Goal: Task Accomplishment & Management: Manage account settings

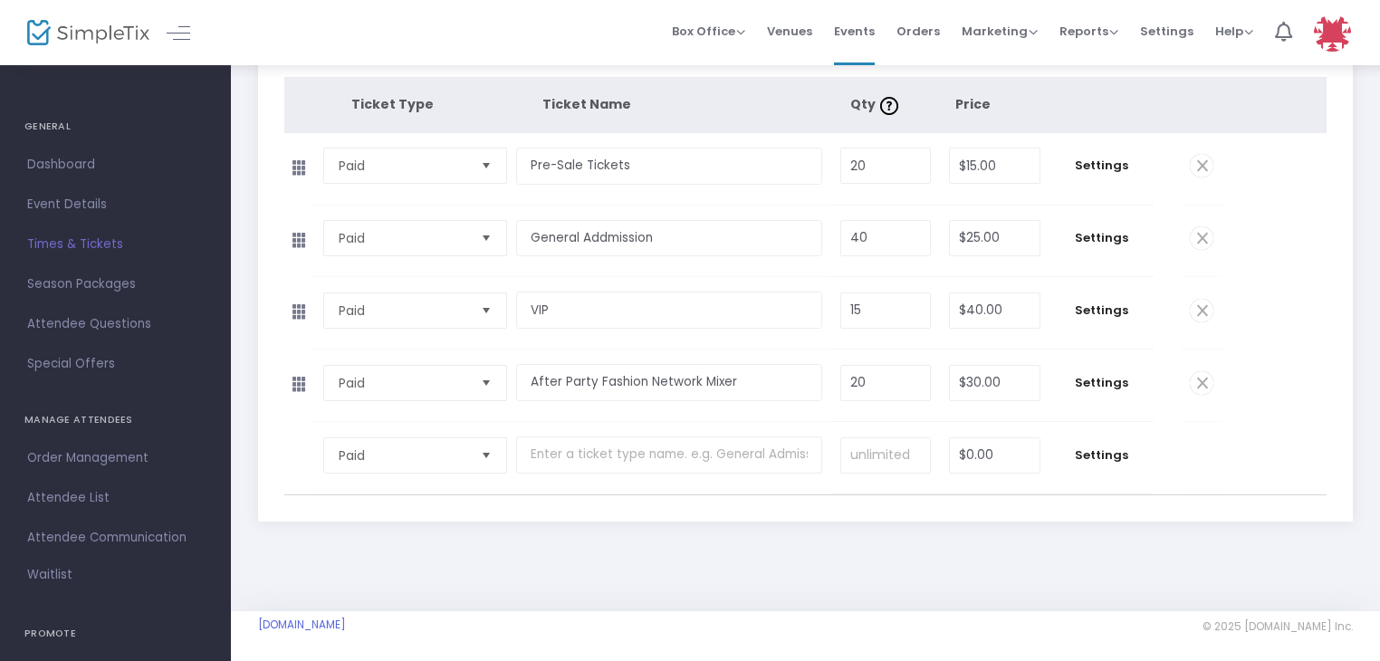
click at [97, 245] on span "Times & Tickets" at bounding box center [115, 245] width 177 height 24
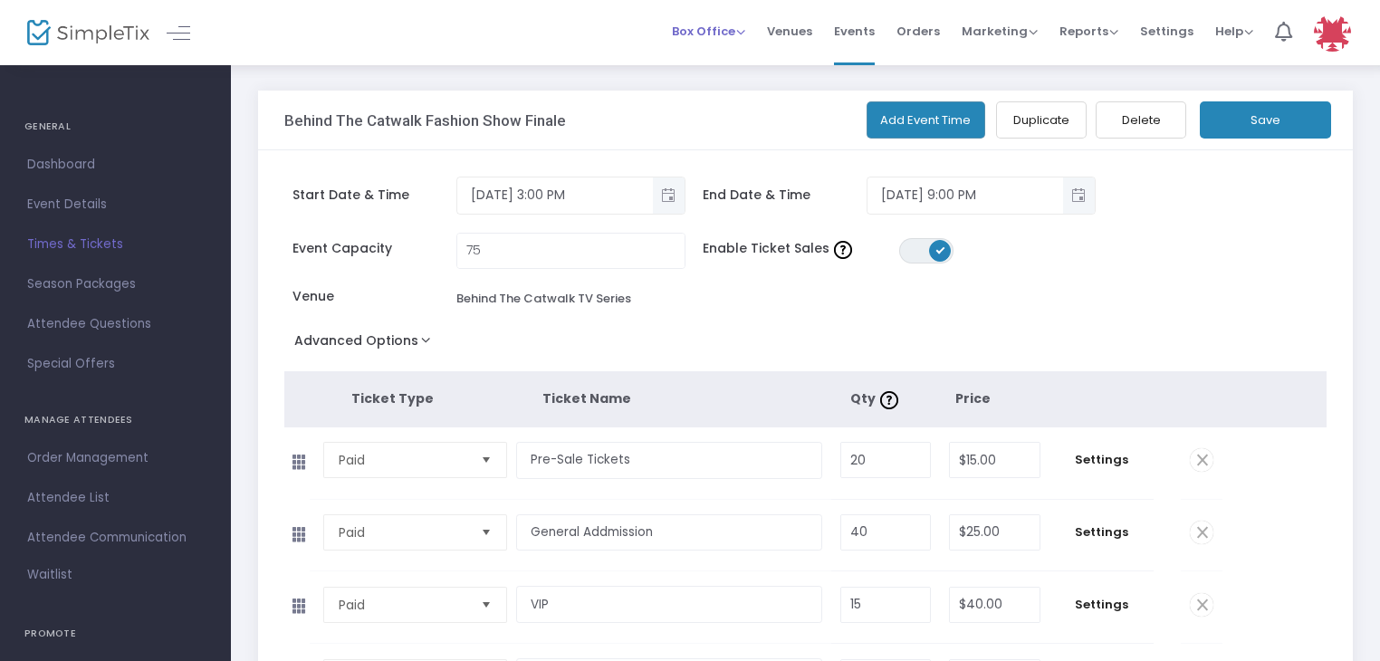
click at [720, 29] on span "Box Office" at bounding box center [708, 31] width 73 height 17
click at [725, 61] on li "Sell Tickets" at bounding box center [737, 60] width 130 height 35
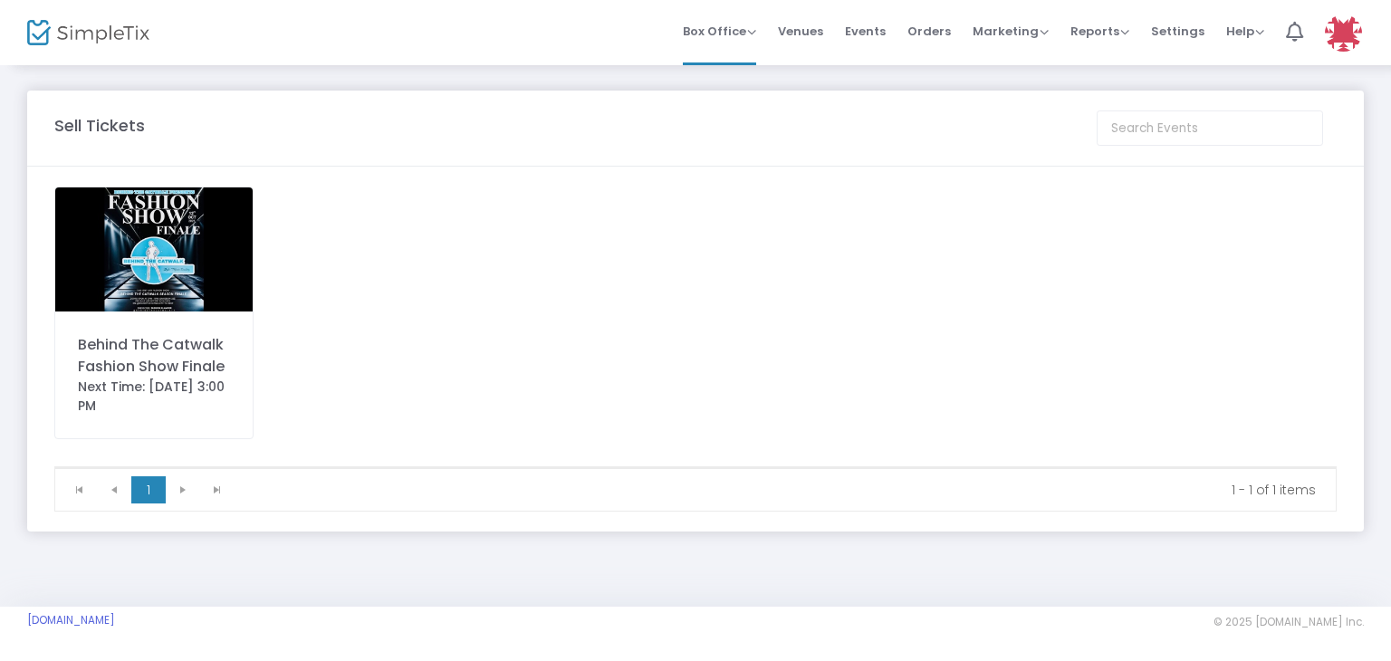
click at [1345, 33] on img at bounding box center [1343, 32] width 37 height 37
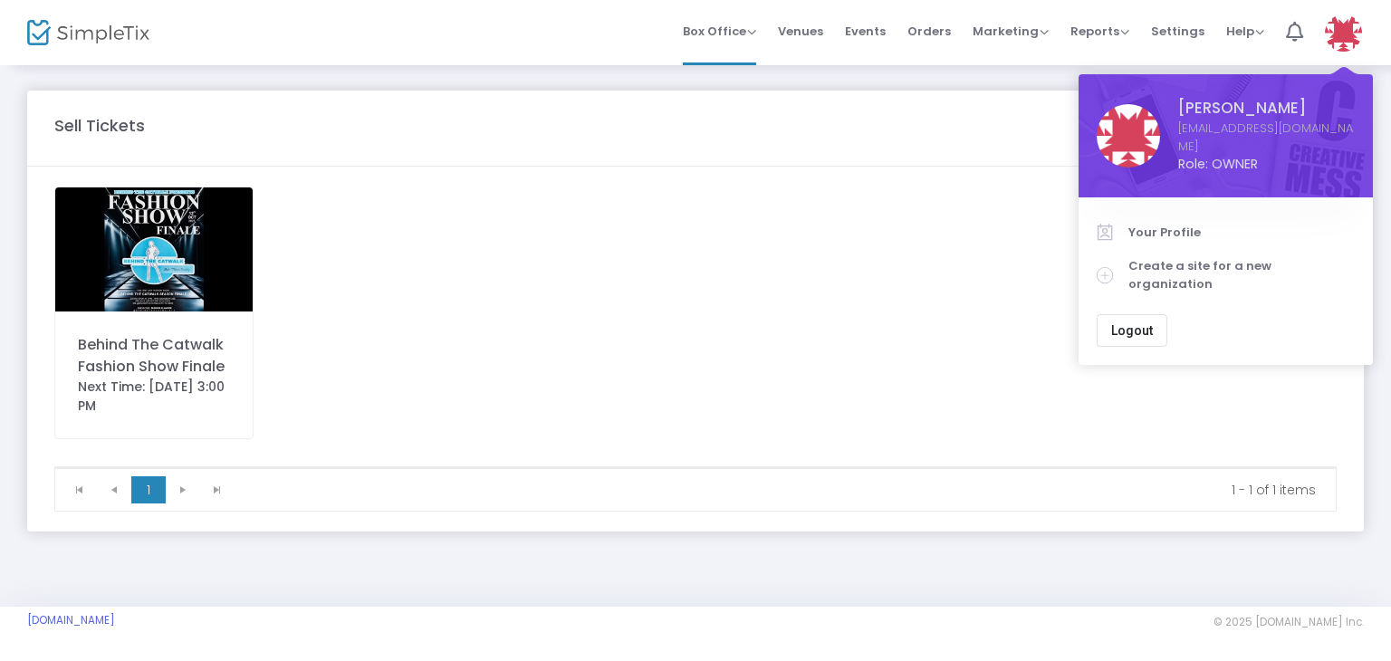
click at [1345, 33] on img at bounding box center [1343, 32] width 37 height 37
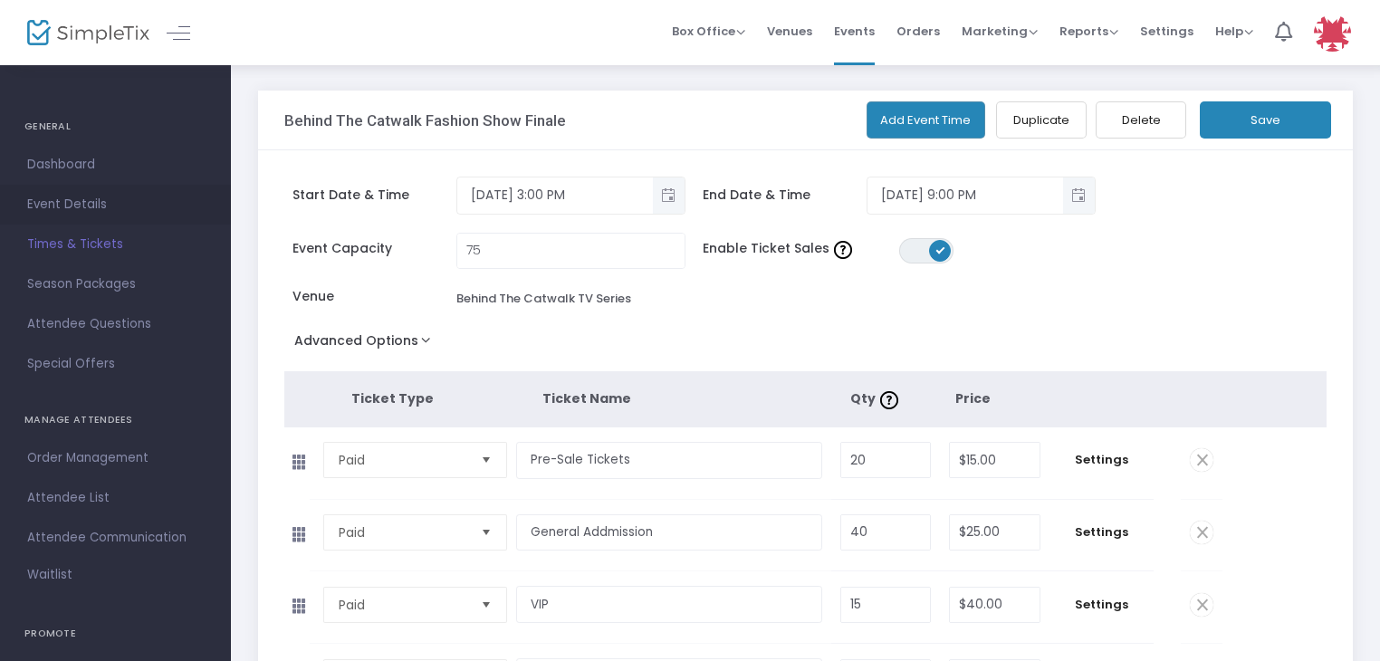
click at [89, 207] on span "Event Details" at bounding box center [115, 205] width 177 height 24
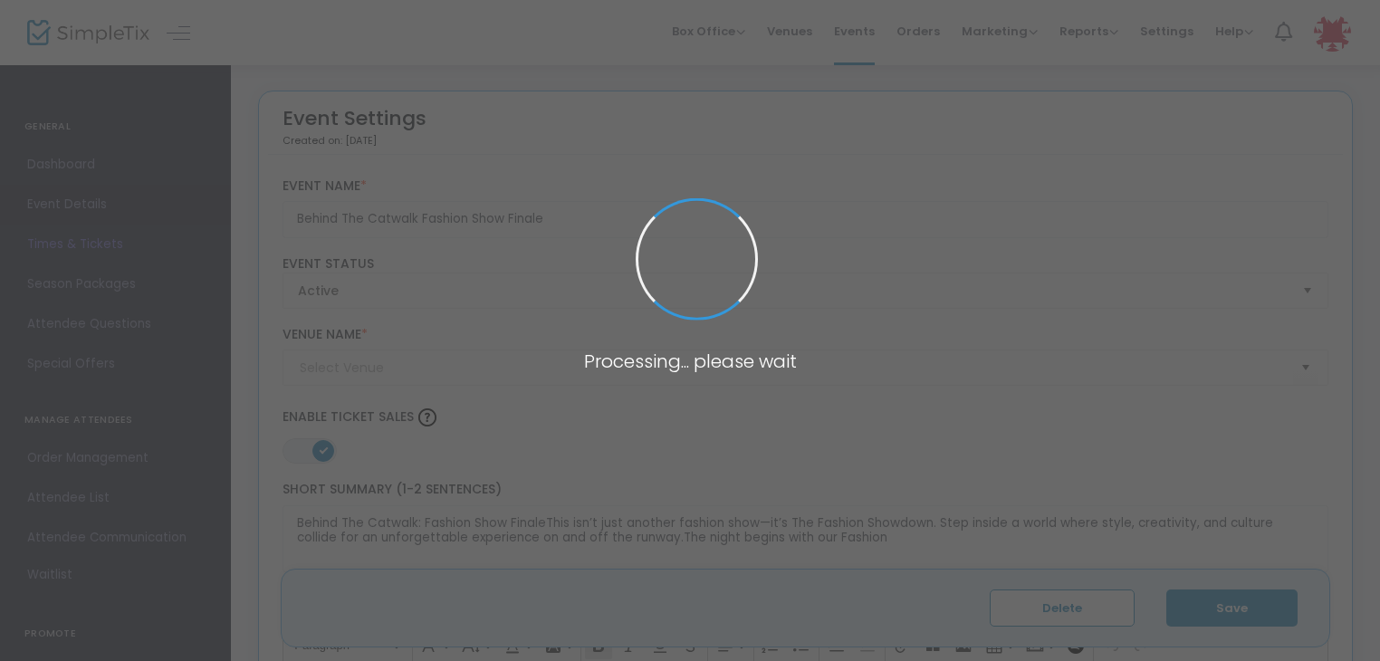
type input "Behind The Catwalk TV Series"
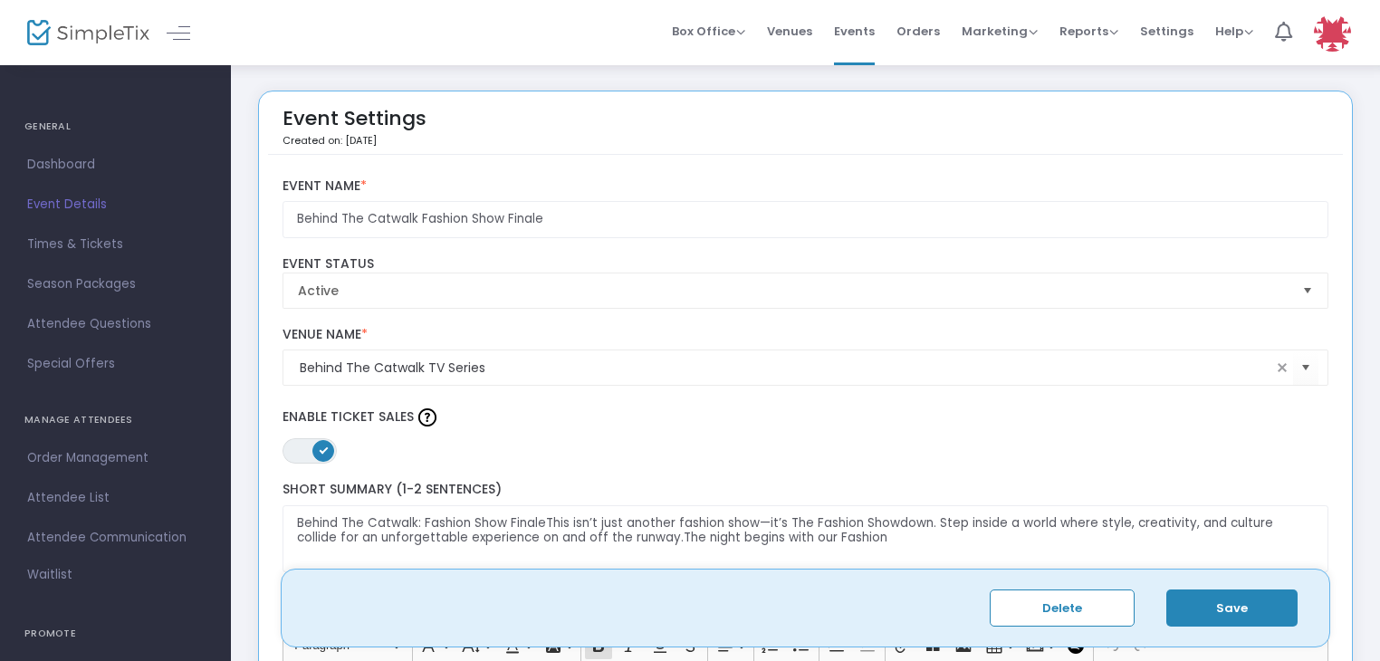
click at [1160, 30] on span "Settings" at bounding box center [1166, 31] width 53 height 46
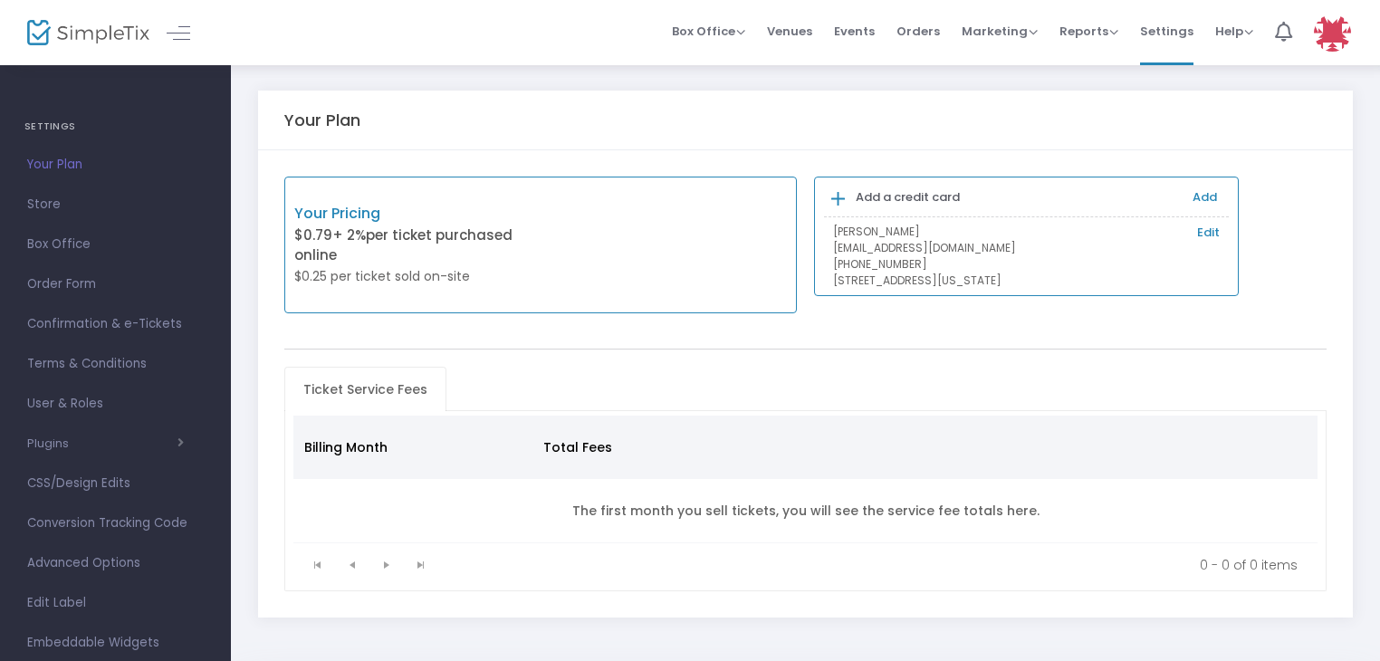
click at [82, 160] on span "Your Plan" at bounding box center [115, 165] width 177 height 24
click at [103, 248] on span "Confirmation & e-Tickets" at bounding box center [115, 245] width 177 height 24
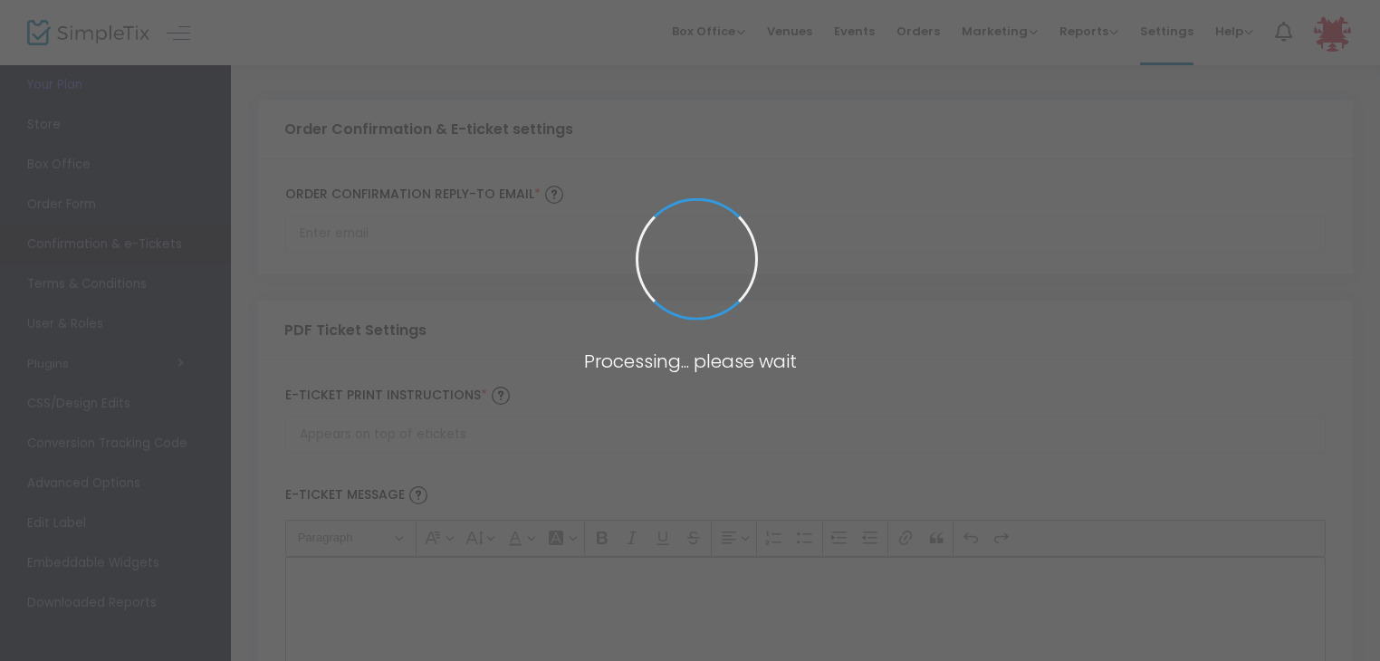
type input "[EMAIL_ADDRESS][DOMAIN_NAME]"
type input "Print and bring this ticket with you"
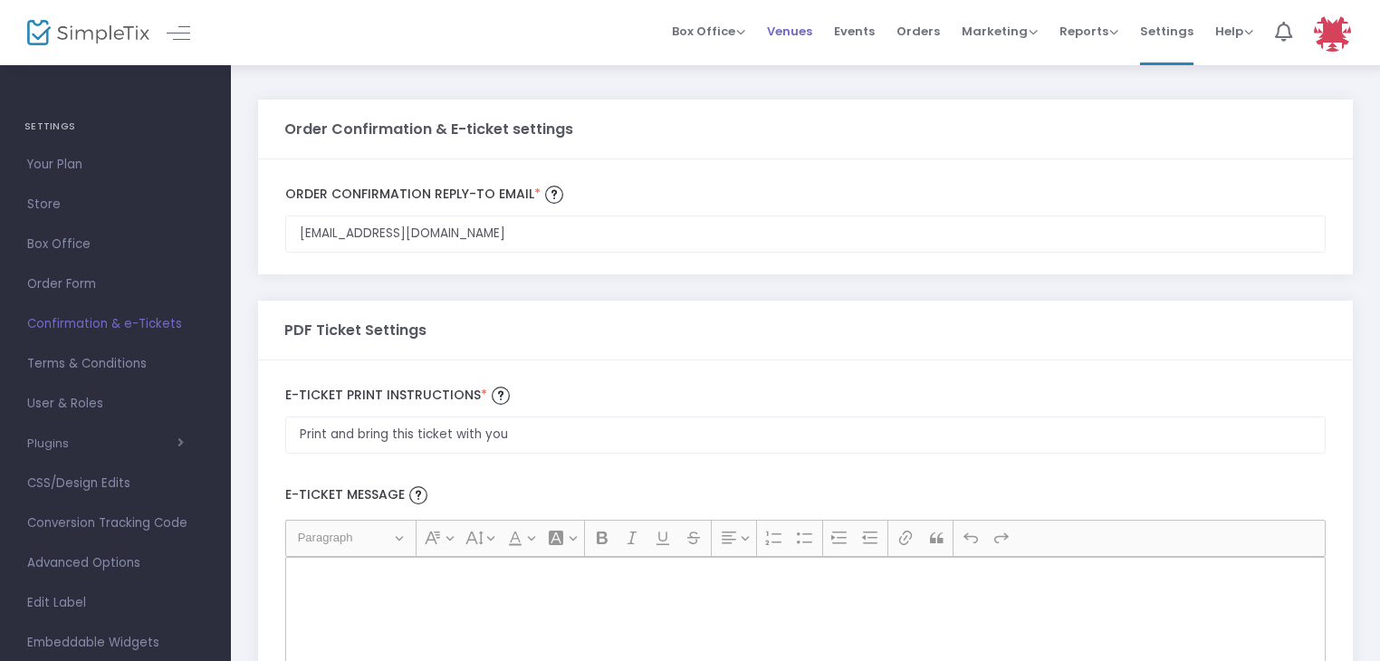
click at [793, 42] on span "Venues" at bounding box center [789, 31] width 45 height 46
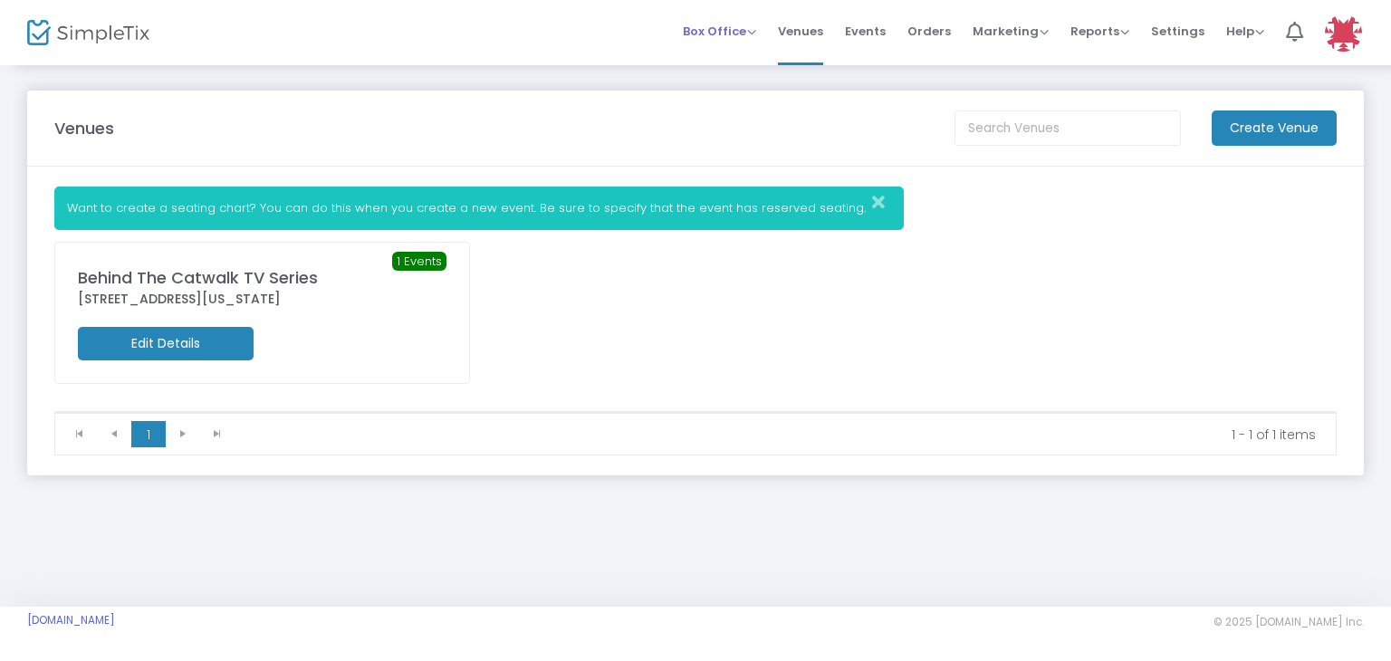
click at [741, 25] on span "Box Office" at bounding box center [719, 31] width 73 height 17
click at [886, 40] on span "Events" at bounding box center [865, 31] width 41 height 46
